Goal: Transaction & Acquisition: Purchase product/service

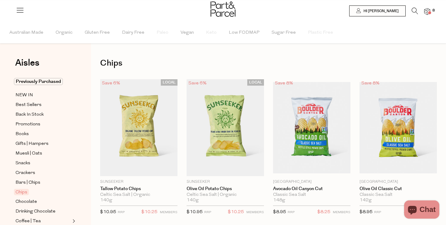
click at [423, 12] on li "8" at bounding box center [425, 12] width 12 height 8
click at [428, 12] on img at bounding box center [428, 11] width 6 height 7
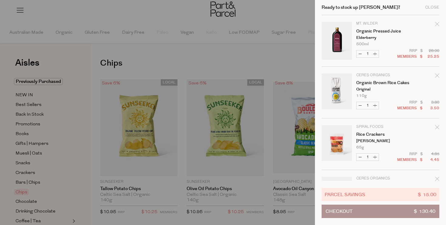
click at [436, 74] on icon "Remove Organic Brown Rice Cakes" at bounding box center [438, 76] width 4 height 4
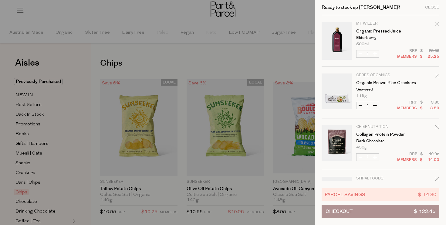
click at [251, 52] on div at bounding box center [223, 112] width 446 height 225
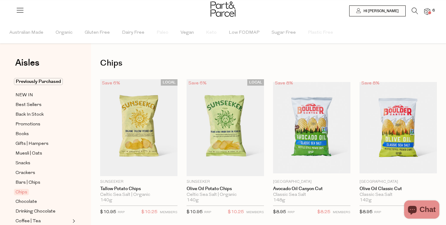
click at [410, 13] on li at bounding box center [412, 12] width 12 height 9
click at [412, 13] on icon at bounding box center [415, 11] width 6 height 7
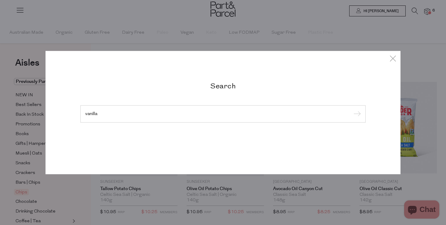
type input "vanilla"
click at [352, 110] on input "submit" at bounding box center [356, 114] width 9 height 9
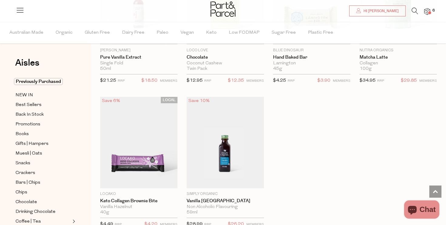
scroll to position [1279, 0]
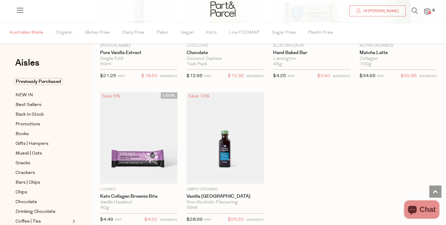
click at [16, 26] on span "Australian Made" at bounding box center [26, 32] width 34 height 21
